Goal: Information Seeking & Learning: Learn about a topic

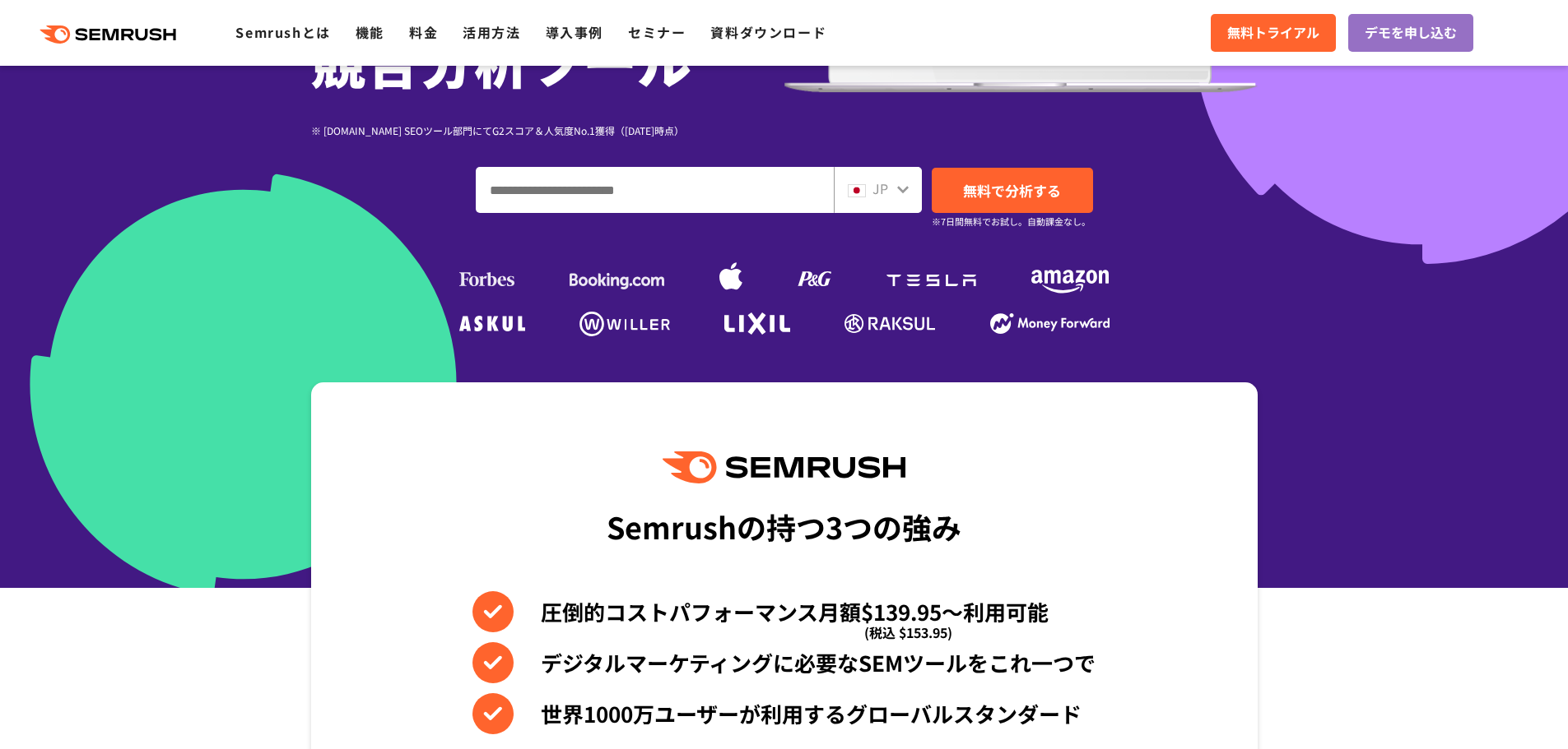
scroll to position [494, 0]
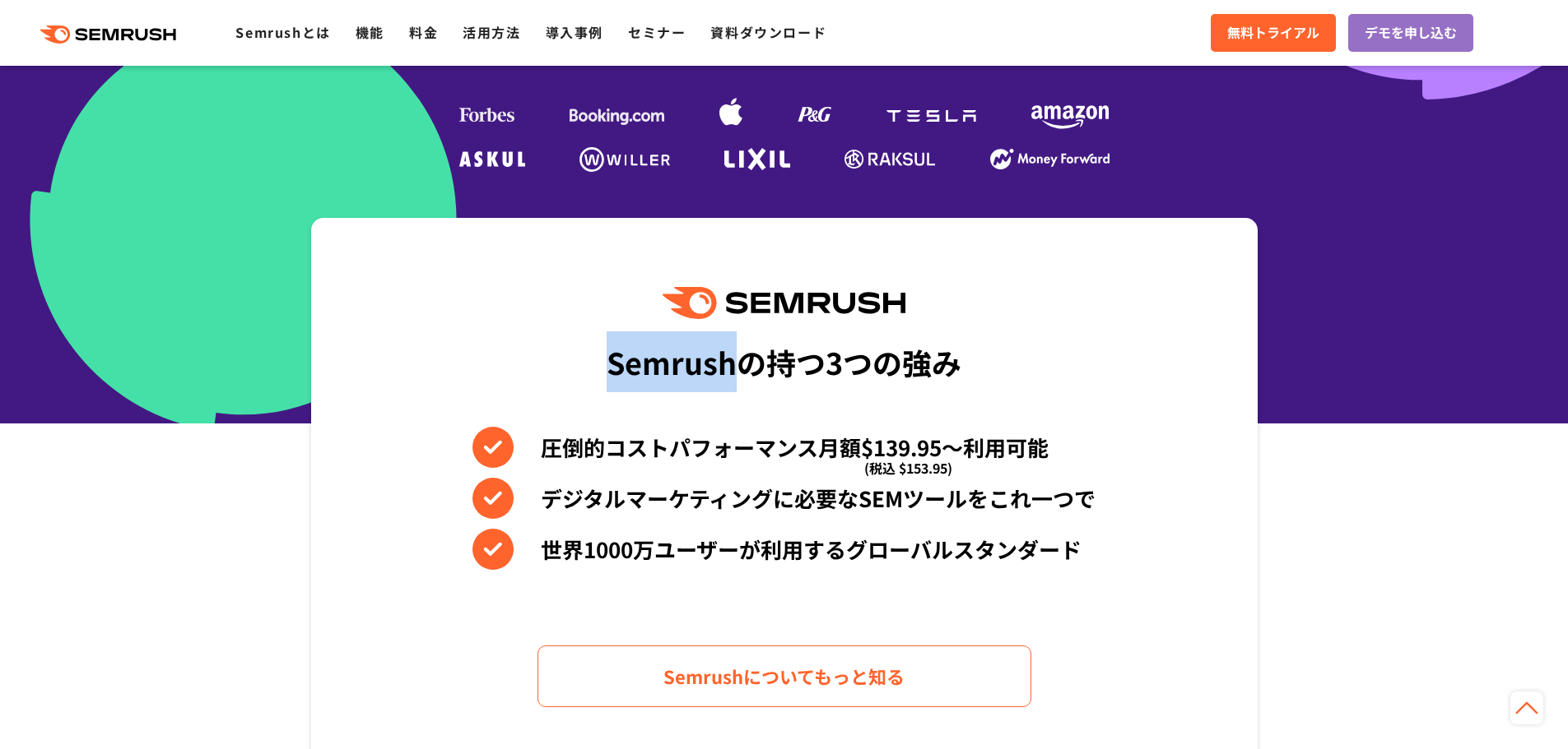
drag, startPoint x: 732, startPoint y: 372, endPoint x: 595, endPoint y: 369, distance: 137.0
click at [595, 369] on div "Semrushの持つ3つの強み 圧倒的コストパフォーマンス月額$139.95〜利用可能 (税込 $153.95) デジタルマーケティングに必要なSEMツールを…" at bounding box center [784, 497] width 947 height 558
copy div "Semrush"
click at [733, 391] on div "Semrushの持つ3つの強み" at bounding box center [784, 362] width 355 height 61
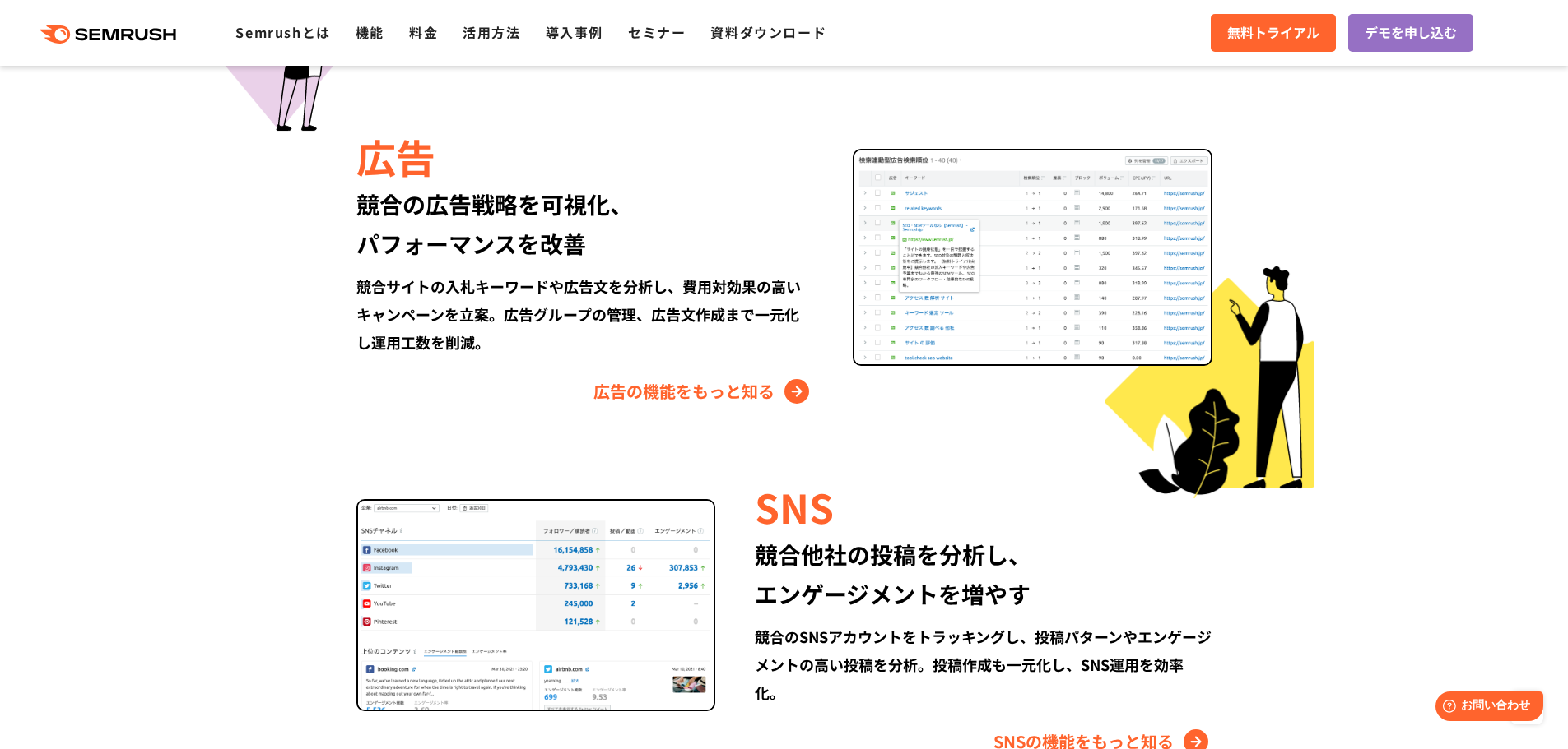
scroll to position [2139, 0]
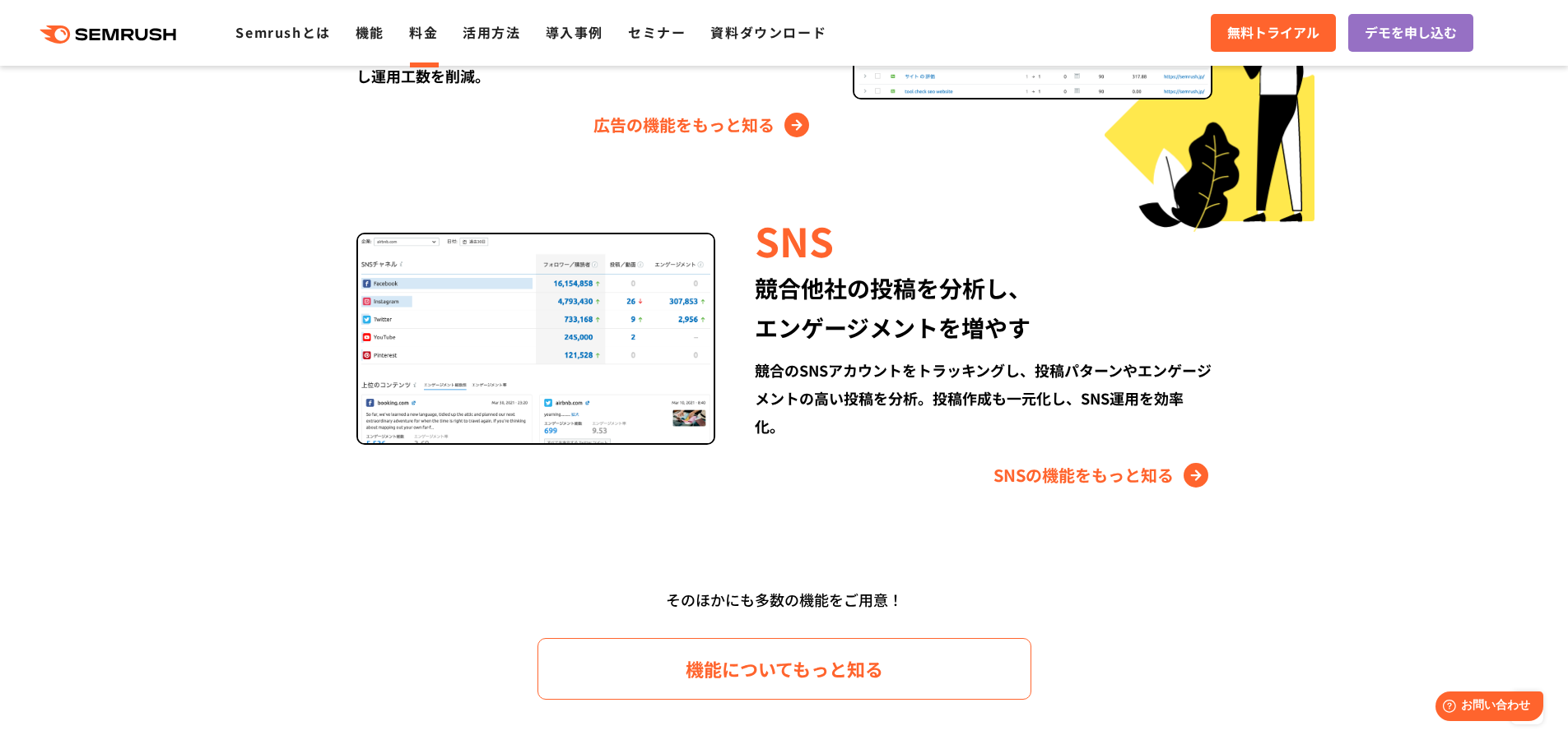
click at [430, 39] on link "料金" at bounding box center [423, 31] width 29 height 19
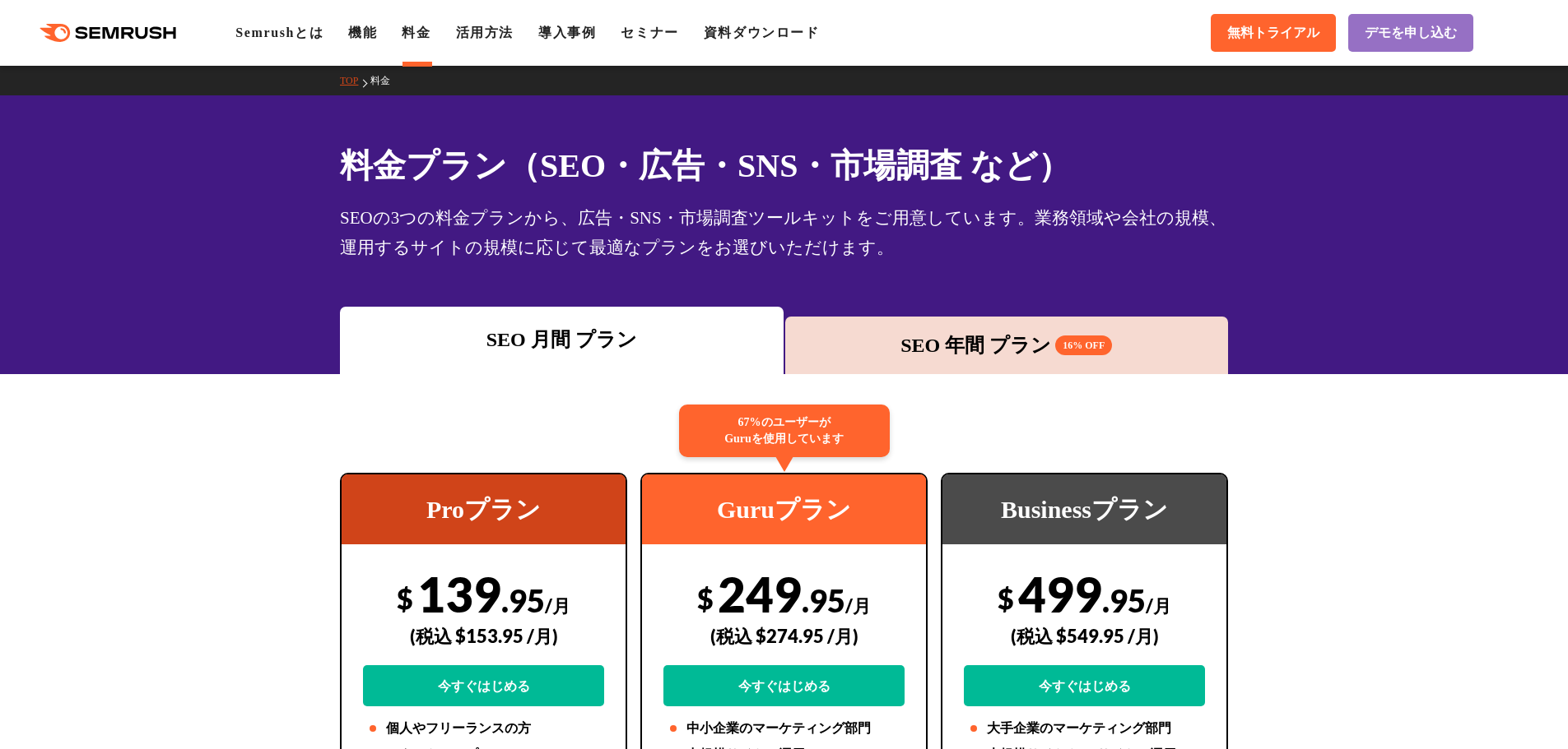
click at [500, 35] on link "活用方法" at bounding box center [485, 32] width 58 height 14
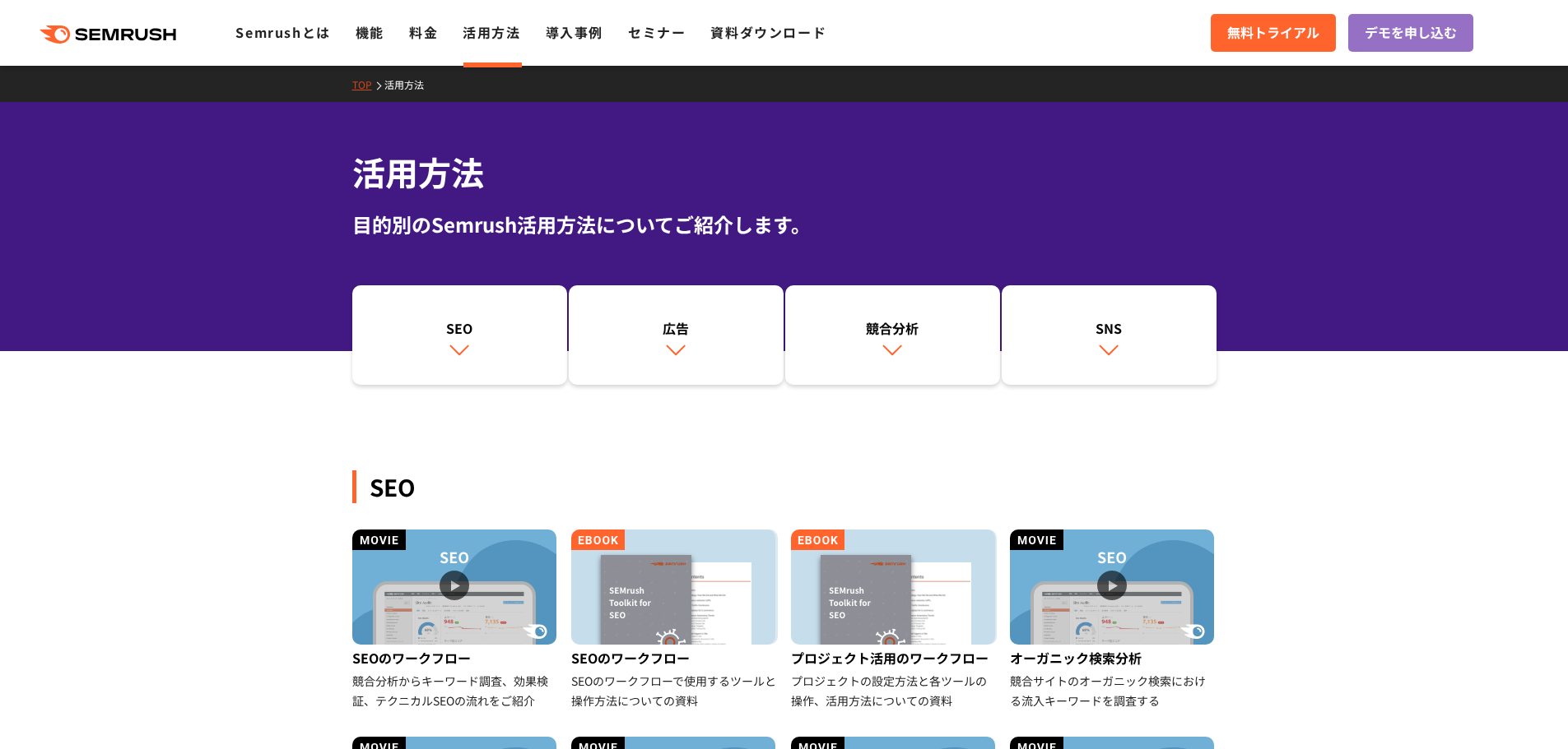
click at [443, 36] on ul "Semrushとは 機能 料金 活用方法 導入事例 セミナー 資料ダウンロード" at bounding box center [543, 32] width 616 height 21
click at [386, 29] on ul "Semrushとは 機能 料金 活用方法 導入事例 セミナー 資料ダウンロード" at bounding box center [543, 32] width 616 height 21
click at [414, 33] on link "料金" at bounding box center [423, 31] width 29 height 19
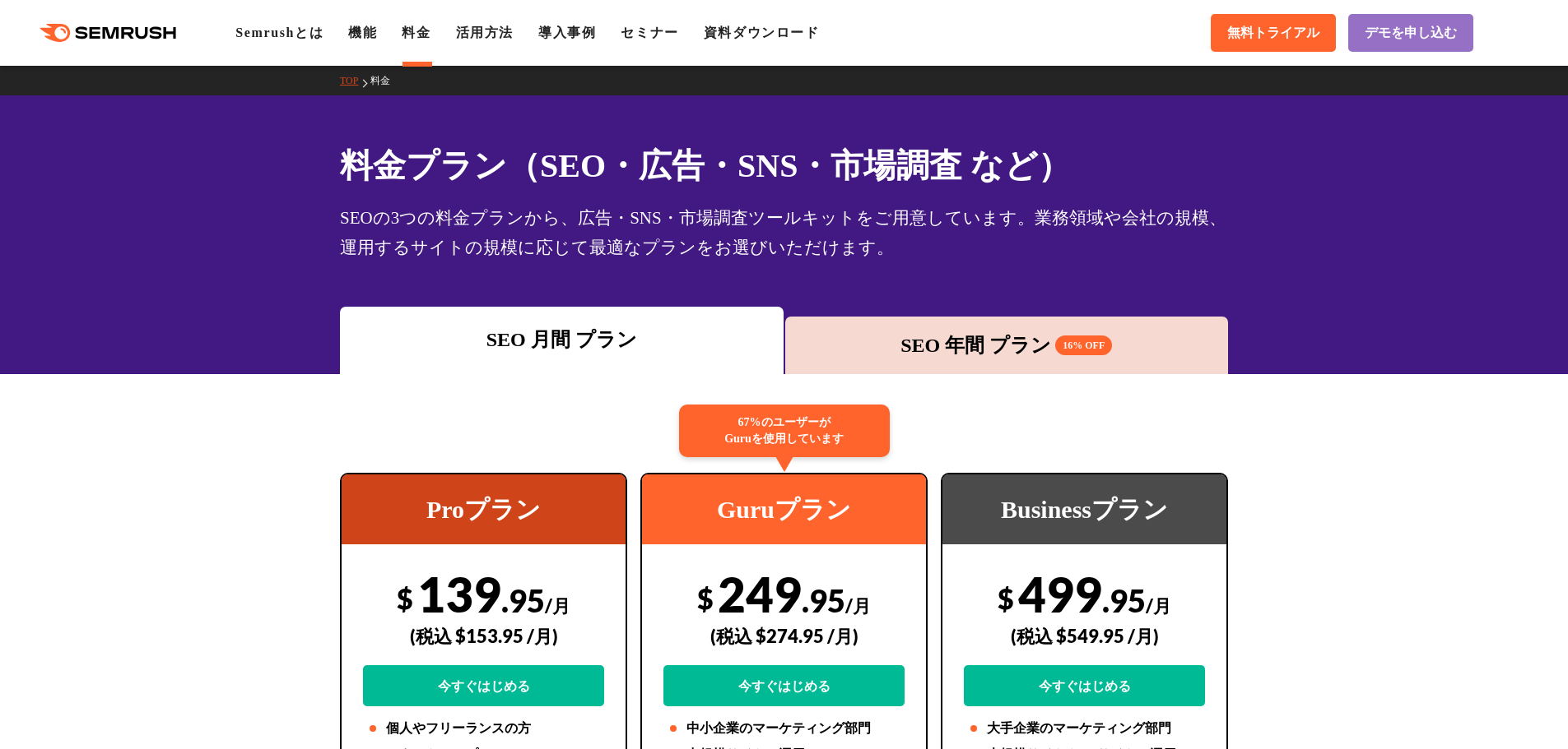
click at [978, 361] on div "SEO 年間 プラン 16% OFF" at bounding box center [1007, 345] width 443 height 58
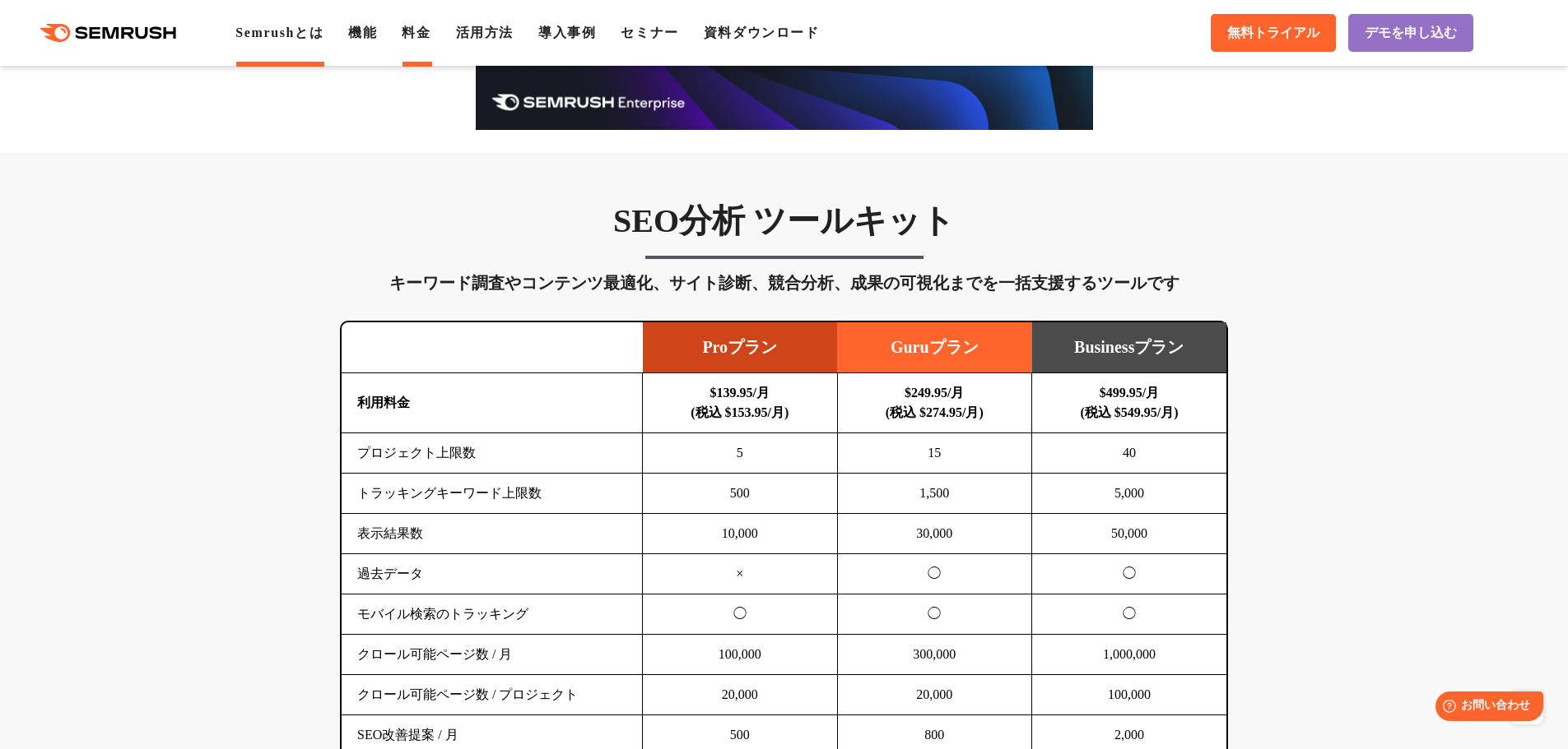
scroll to position [823, 0]
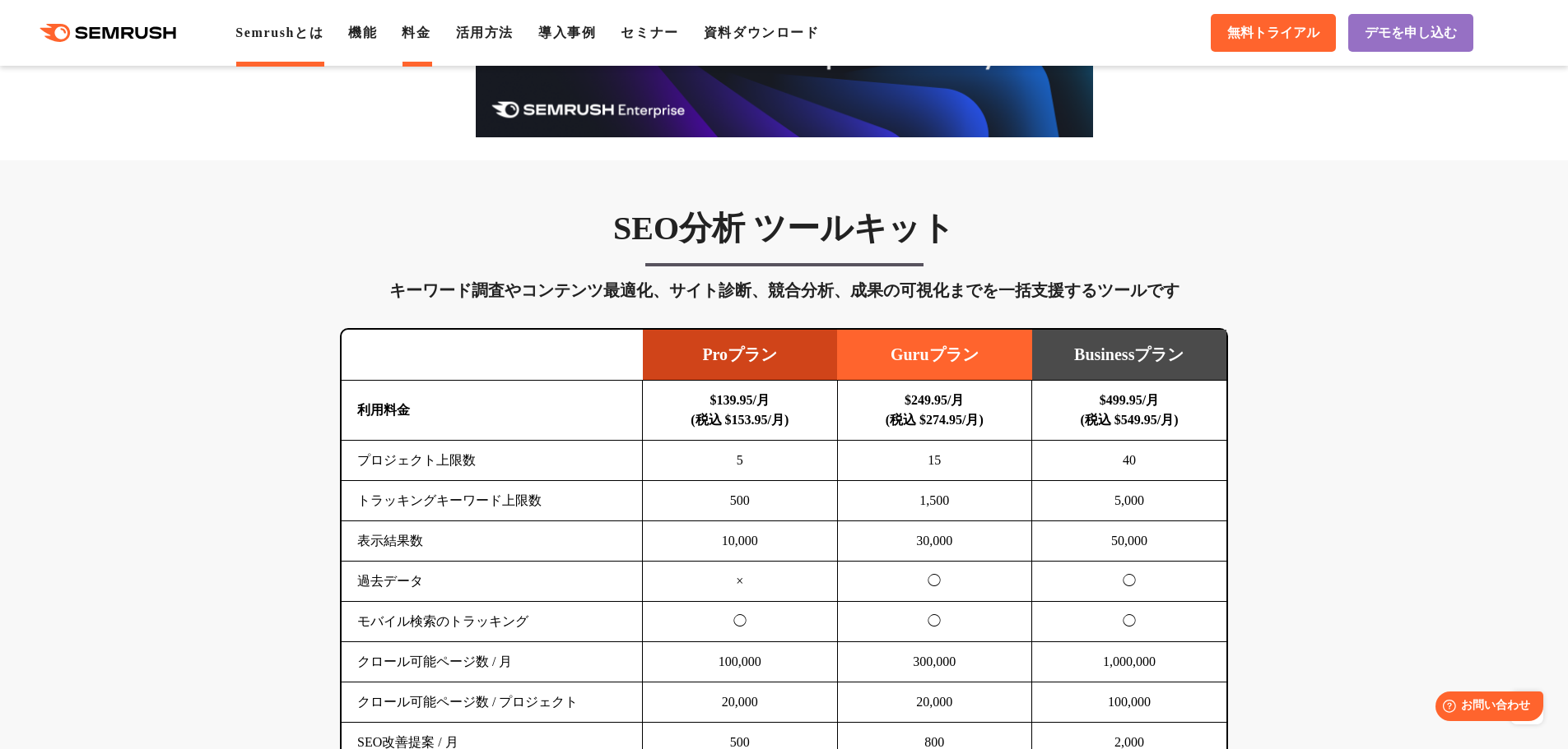
click at [289, 35] on link "Semrushとは" at bounding box center [279, 32] width 88 height 14
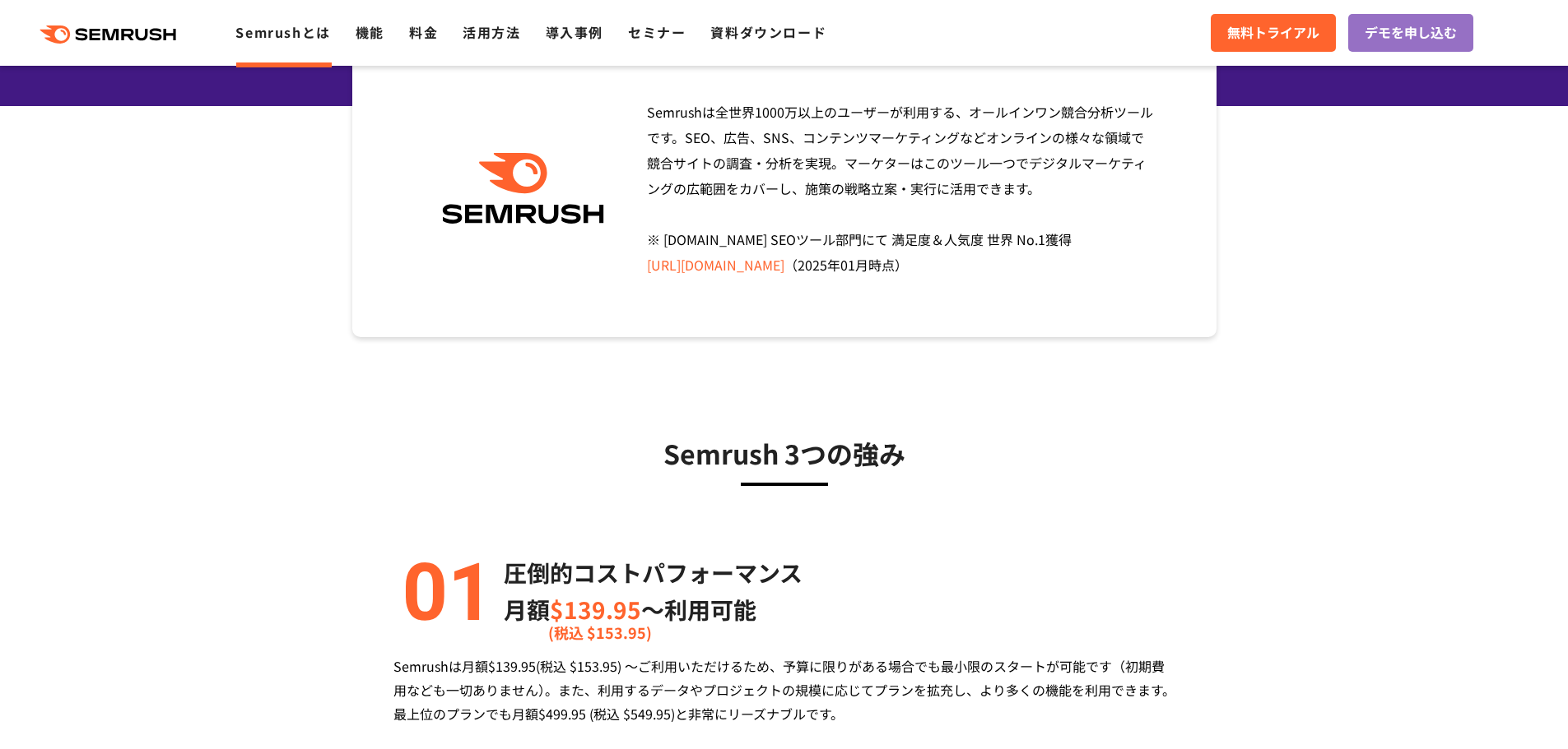
scroll to position [165, 0]
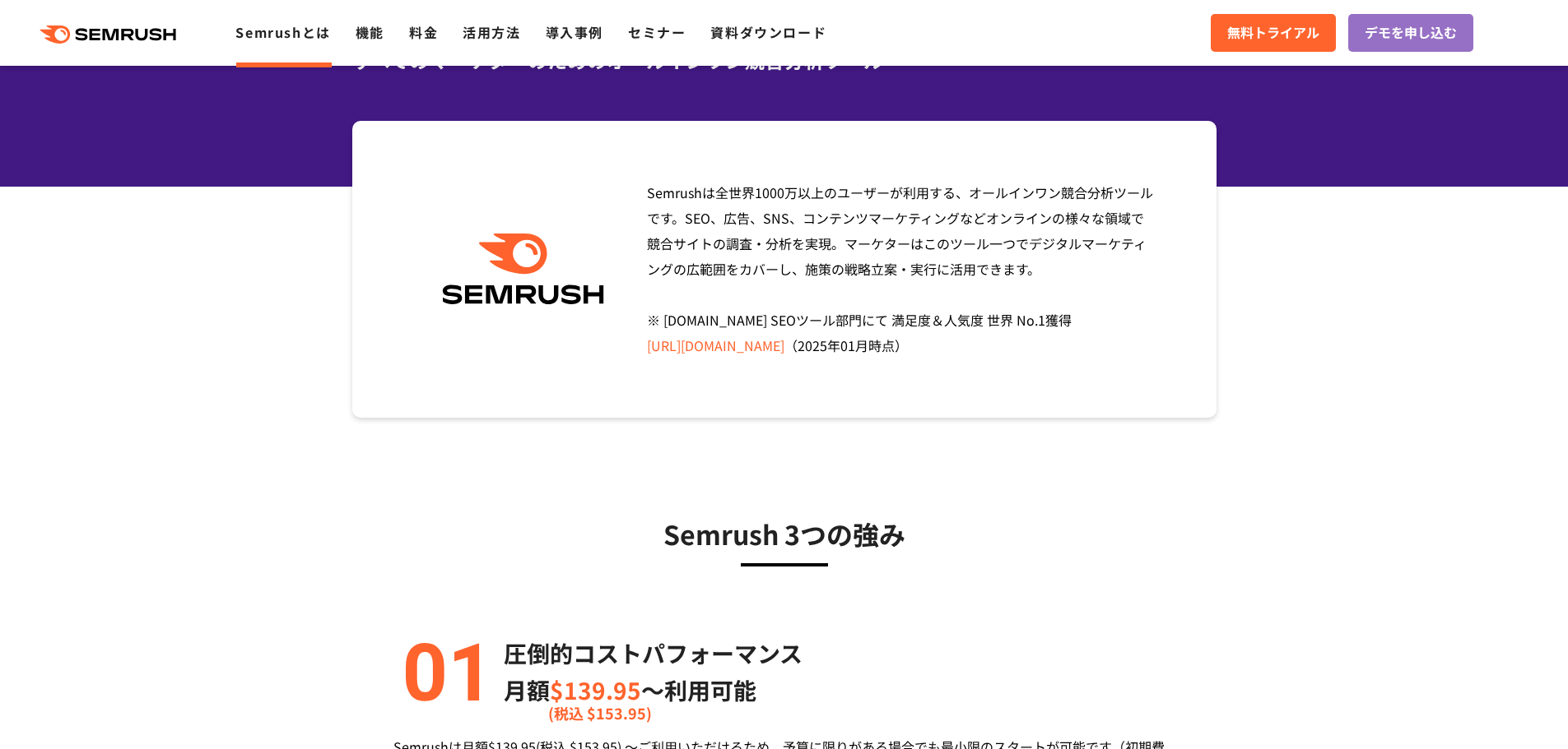
click at [1019, 272] on span "Semrushは全世界[DATE]万以上のユーザーが利用する、オールインワン競合分析ツールです。SEO、広告、SNS、コンテンツマーケティングなどオンラインの…" at bounding box center [900, 269] width 506 height 173
drag, startPoint x: 1022, startPoint y: 273, endPoint x: 634, endPoint y: 195, distance: 395.8
click at [634, 195] on div "Semrushは全世界[DATE]万以上のユーザーが利用する、オールインワン競合分析ツールです。SEO、広告、SNS、コンテンツマーケティングなどオンラインの…" at bounding box center [784, 269] width 865 height 297
copy span "Semrushは全世界1000万以上のユーザーが利用する、オールインワン競合分析ツールです。SEO、広告、SNS、コンテンツマーケティングなどオンラインの様々…"
click at [1056, 248] on span "Semrushは全世界1000万以上のユーザーが利用する、オールインワン競合分析ツールです。SEO、広告、SNS、コンテンツマーケティングなどオンラインの様々…" at bounding box center [900, 269] width 506 height 173
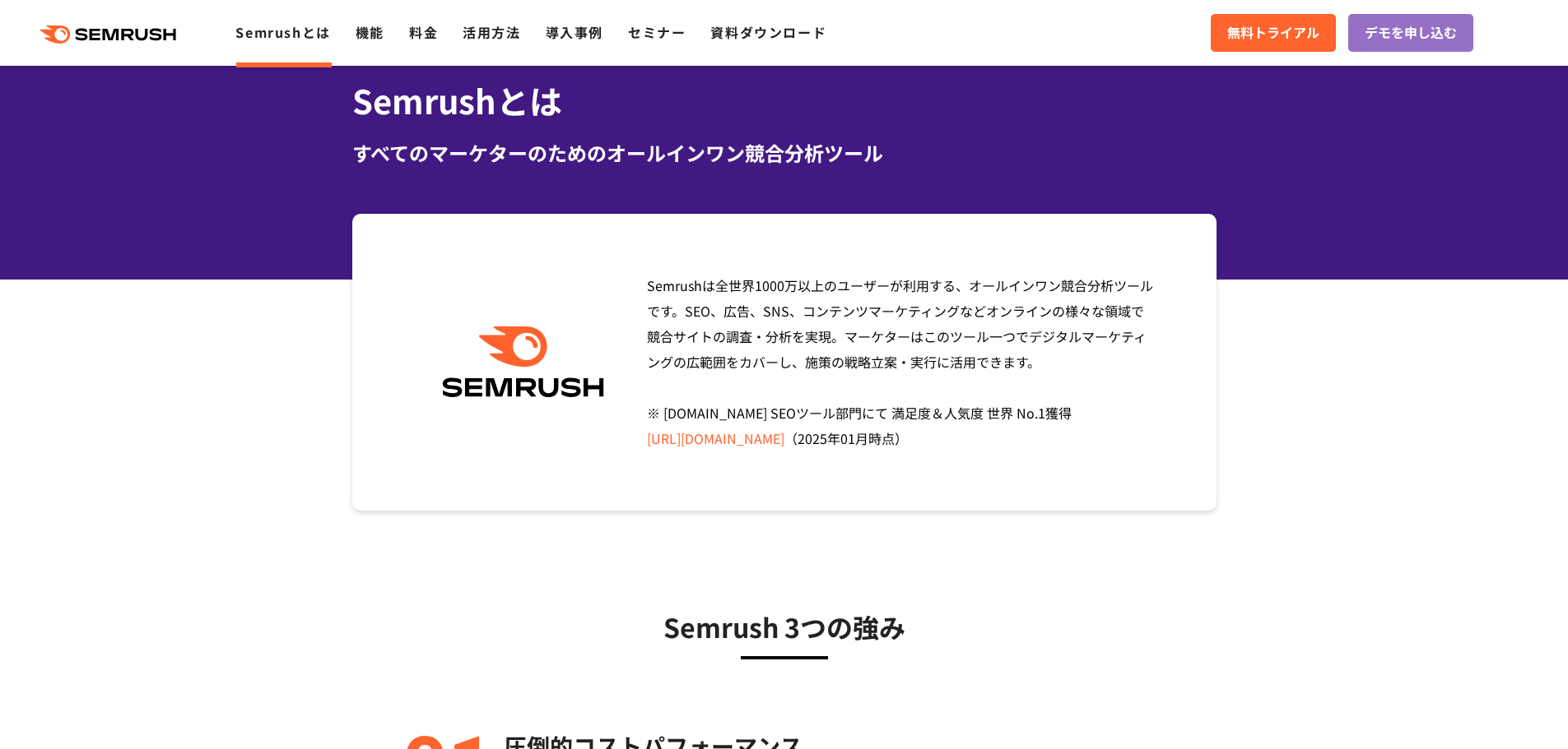
scroll to position [0, 0]
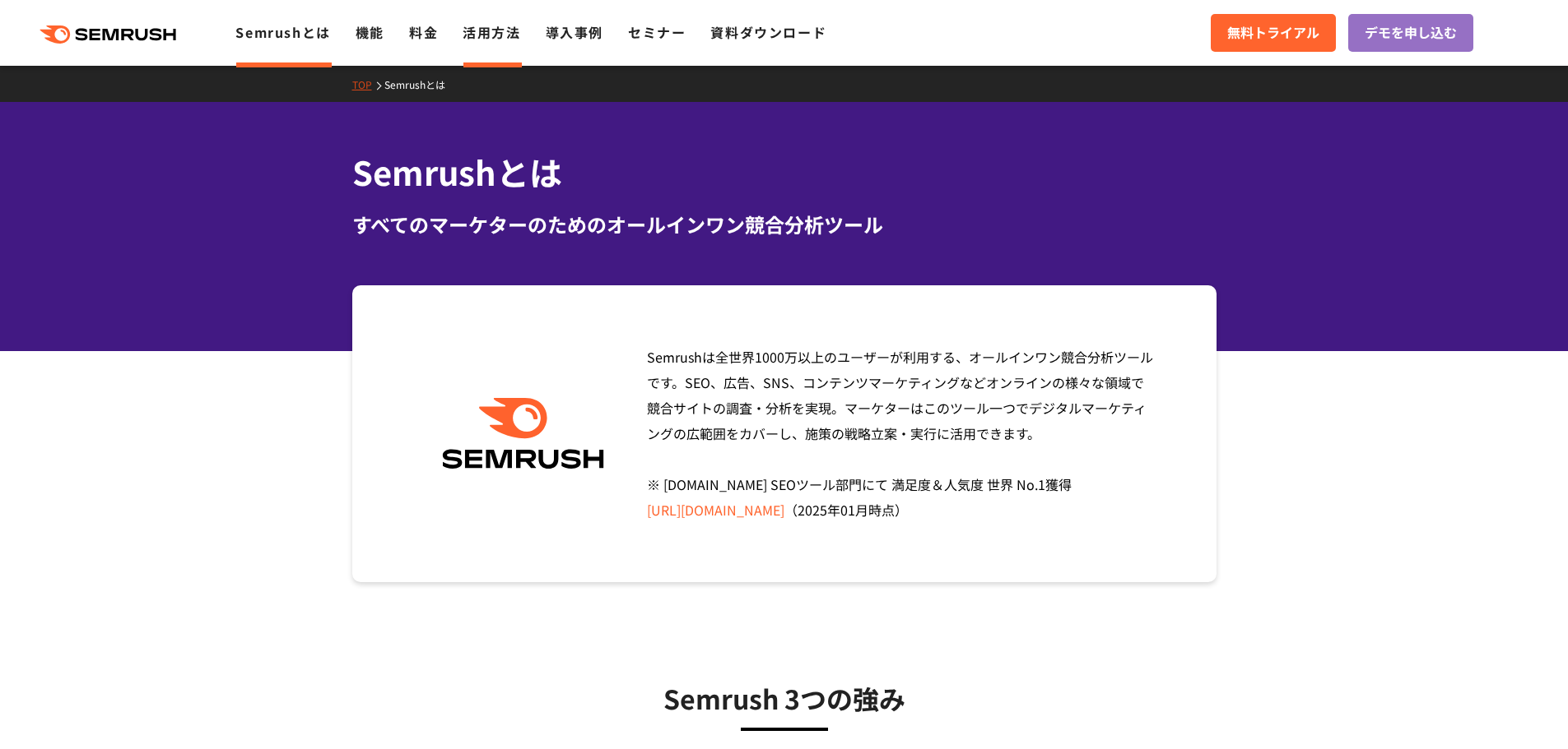
drag, startPoint x: 429, startPoint y: 38, endPoint x: 493, endPoint y: 65, distance: 69.5
click at [429, 38] on link "料金" at bounding box center [423, 31] width 29 height 19
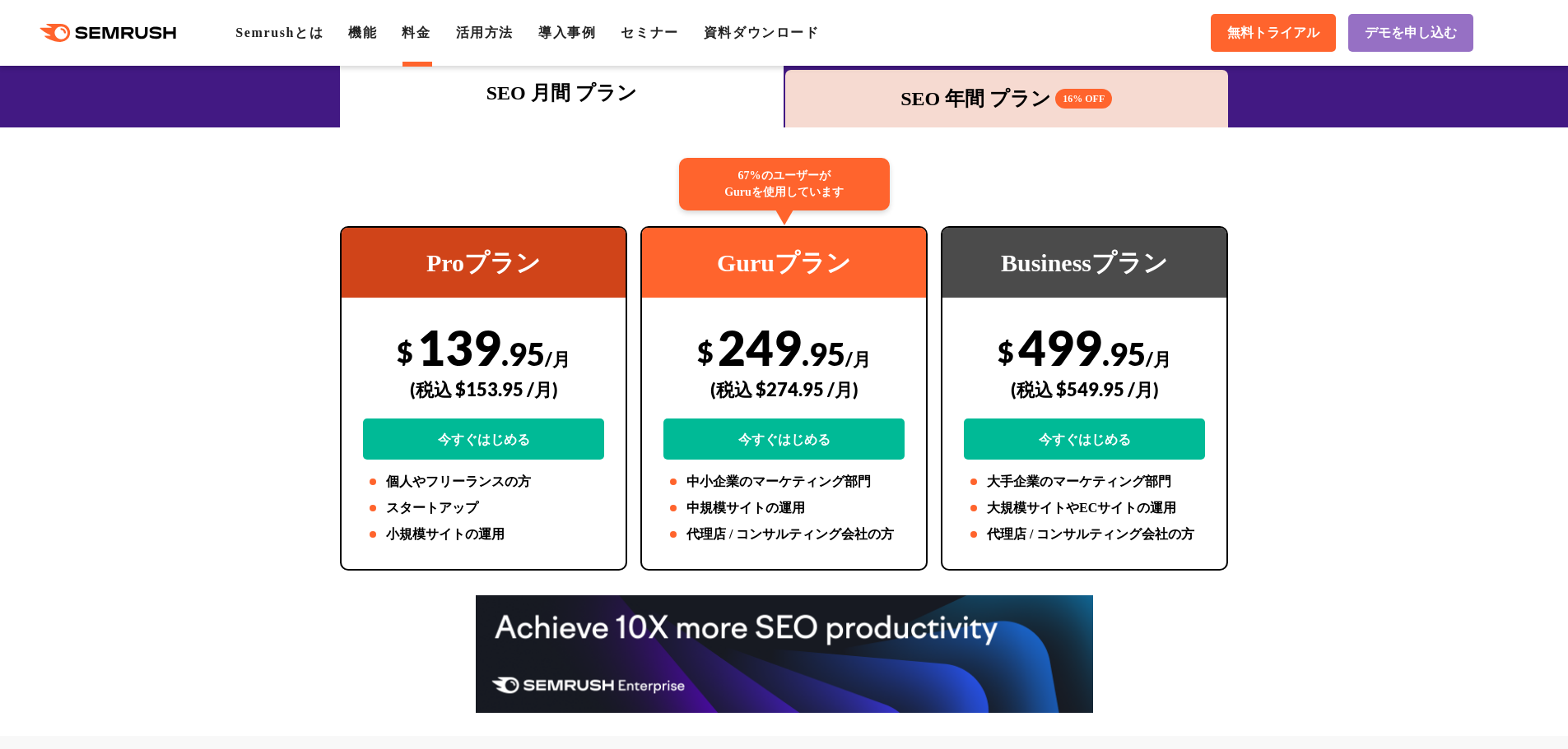
scroll to position [165, 0]
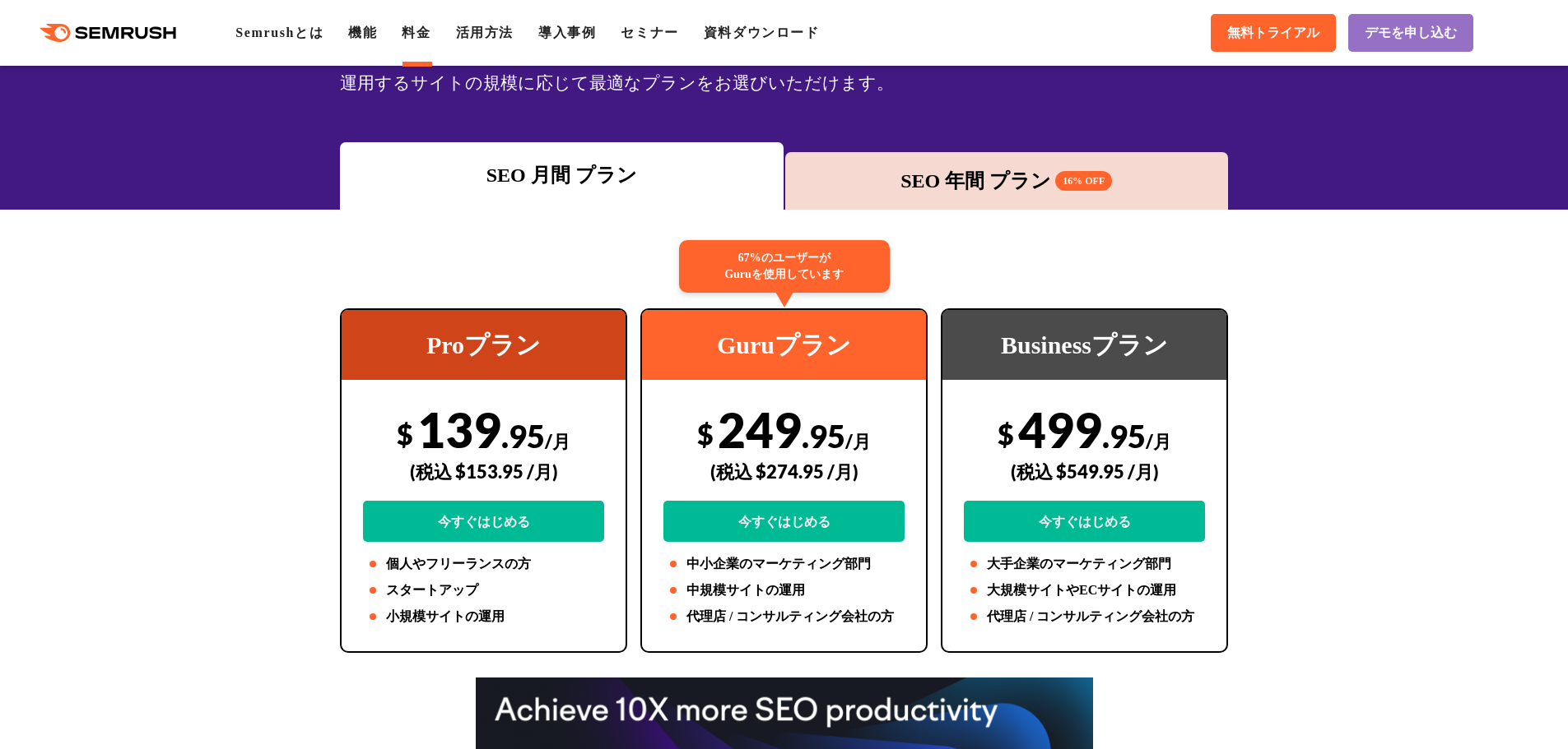
click at [906, 194] on div "SEO 年間 プラン 16% OFF" at bounding box center [1007, 181] width 427 height 29
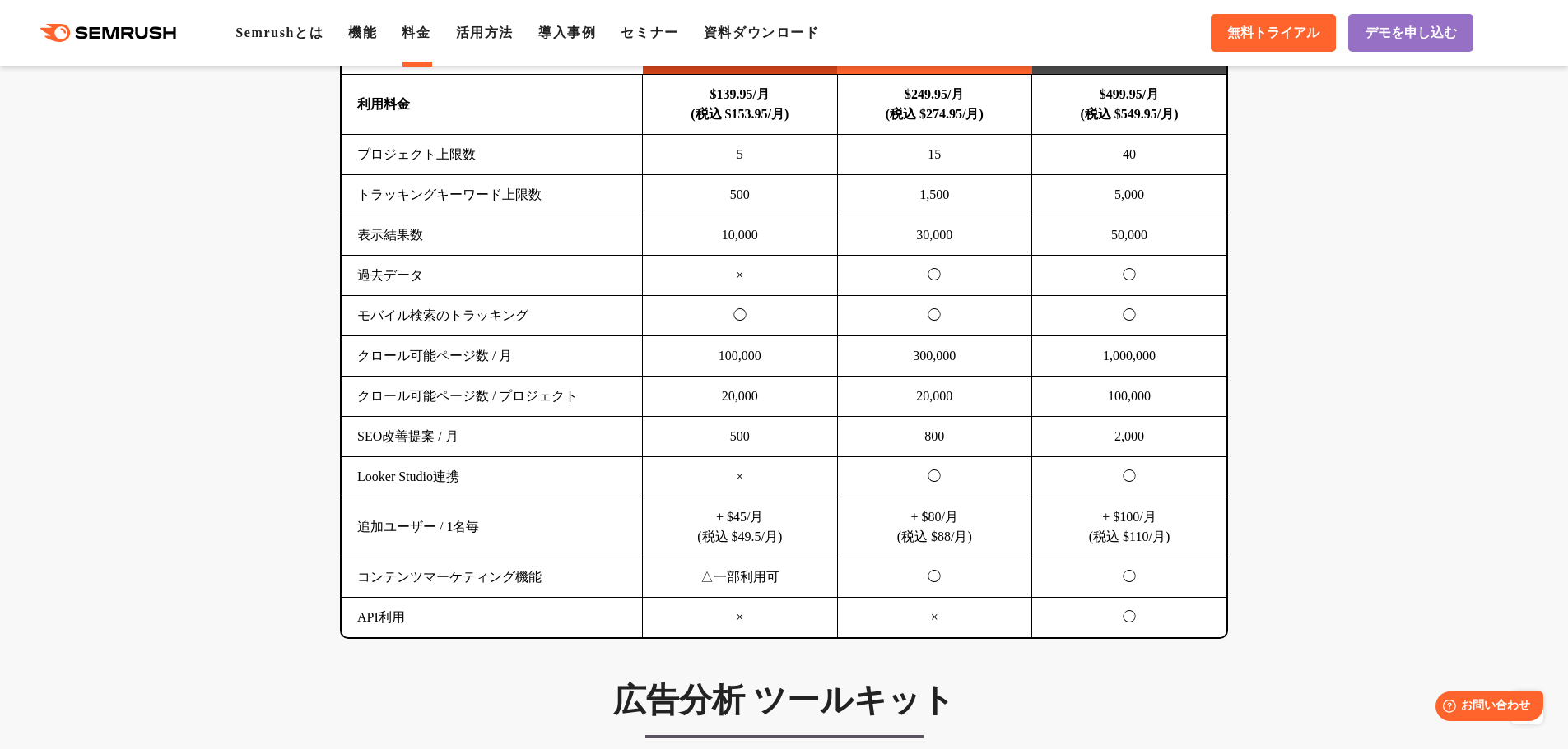
scroll to position [987, 0]
